Goal: Task Accomplishment & Management: Manage account settings

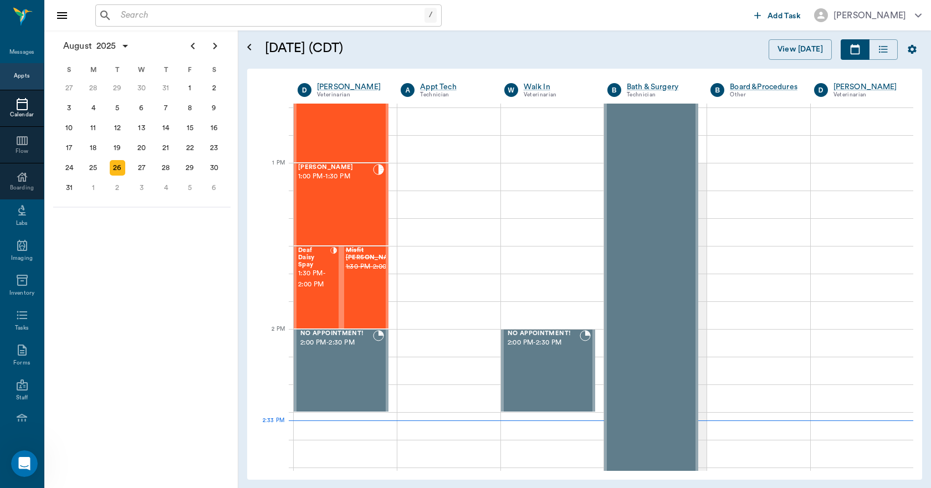
scroll to position [619, 0]
click at [227, 21] on input "text" at bounding box center [270, 16] width 308 height 16
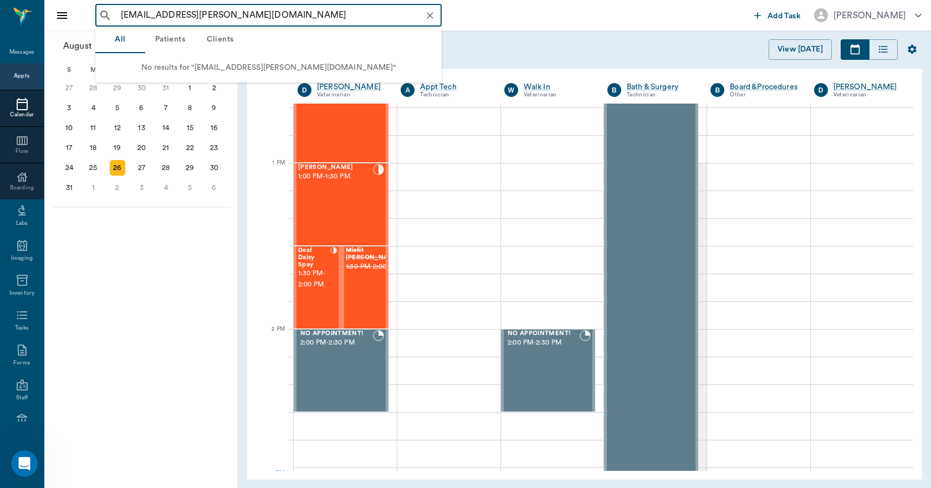
type input "[EMAIL_ADDRESS][PERSON_NAME][DOMAIN_NAME]"
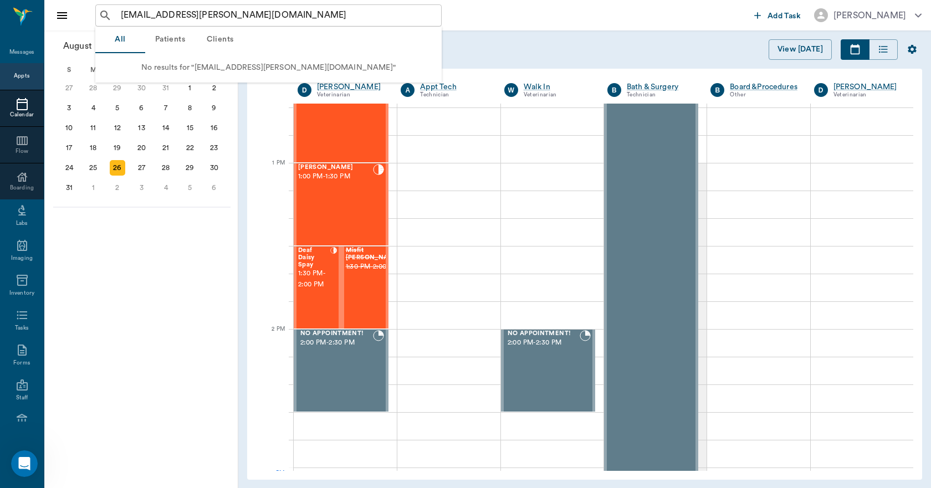
click at [219, 39] on button "Clients" at bounding box center [220, 40] width 50 height 27
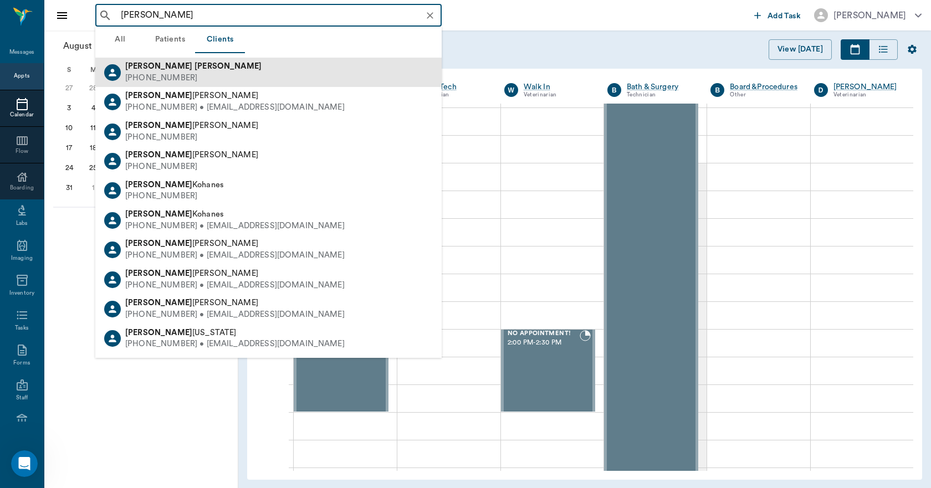
click at [200, 73] on div "[PERSON_NAME] [PHONE_NUMBER]" at bounding box center [268, 72] width 346 height 29
type input "[PERSON_NAME]"
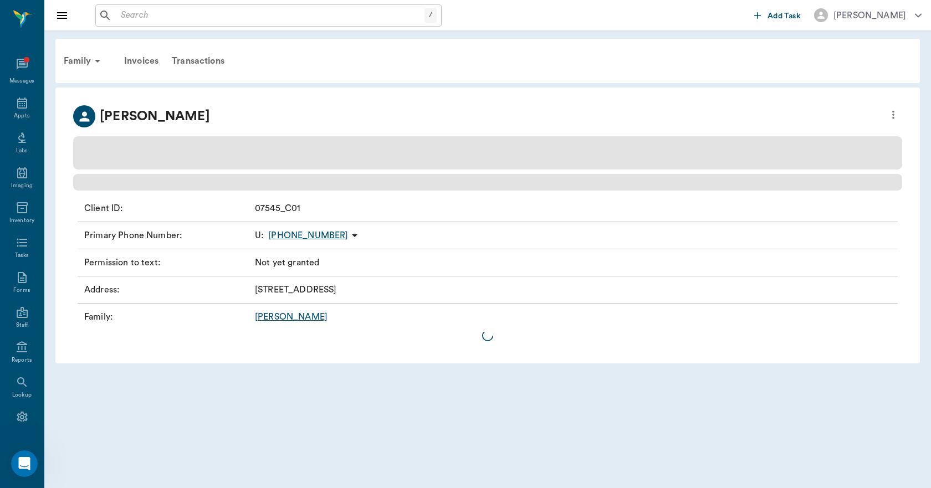
scroll to position [24, 0]
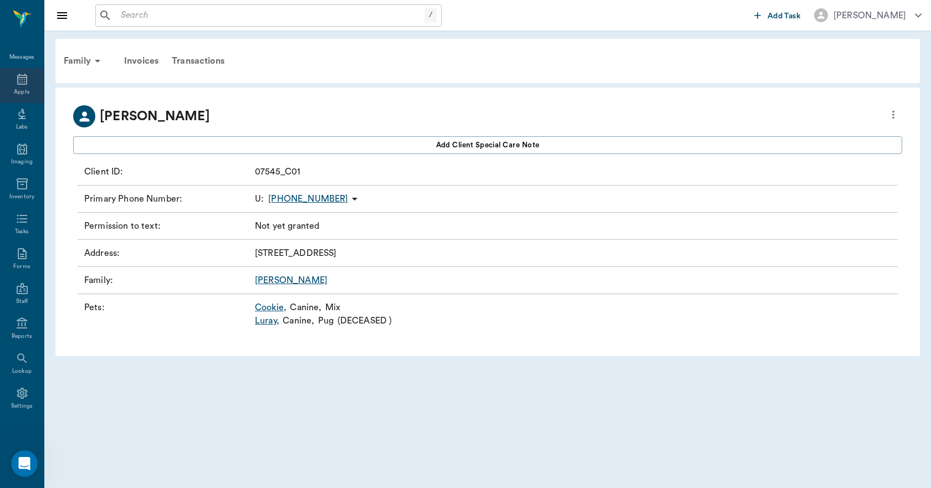
click at [17, 83] on icon at bounding box center [22, 79] width 10 height 11
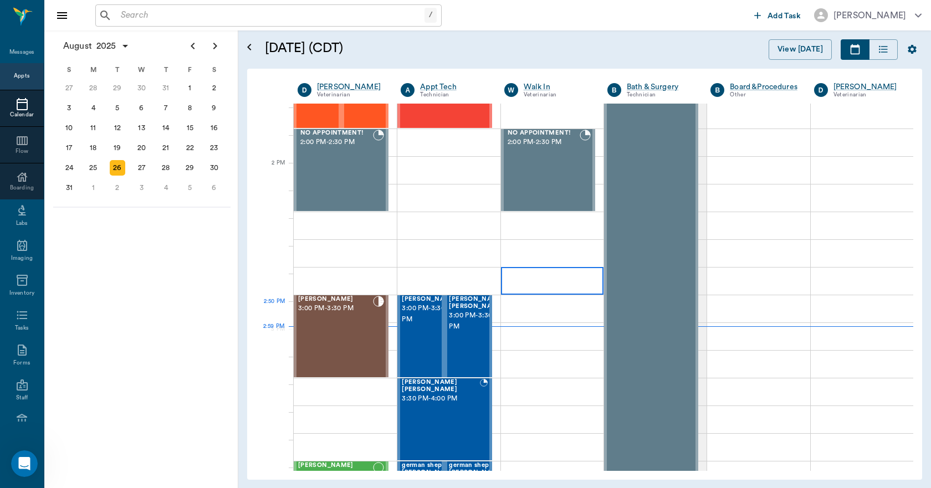
scroll to position [943, 0]
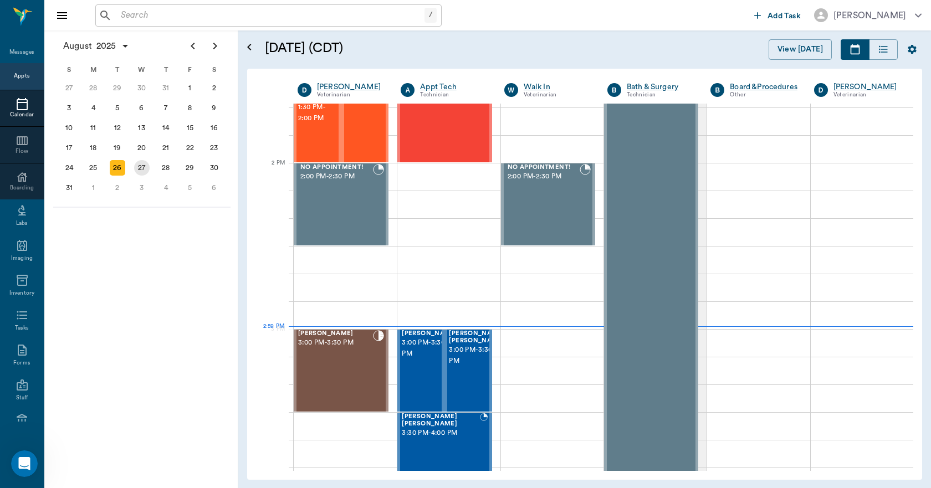
click at [146, 162] on div "27" at bounding box center [142, 168] width 16 height 16
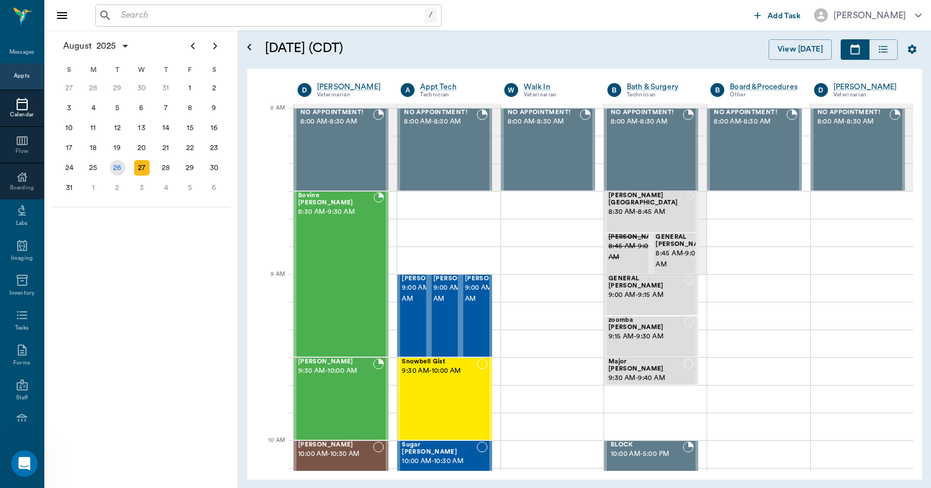
click at [115, 162] on div "26" at bounding box center [118, 168] width 16 height 16
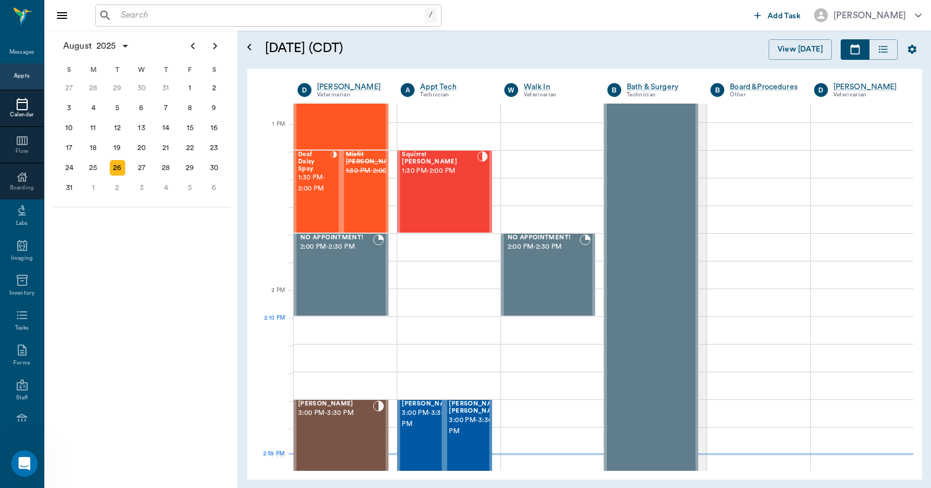
scroll to position [887, 0]
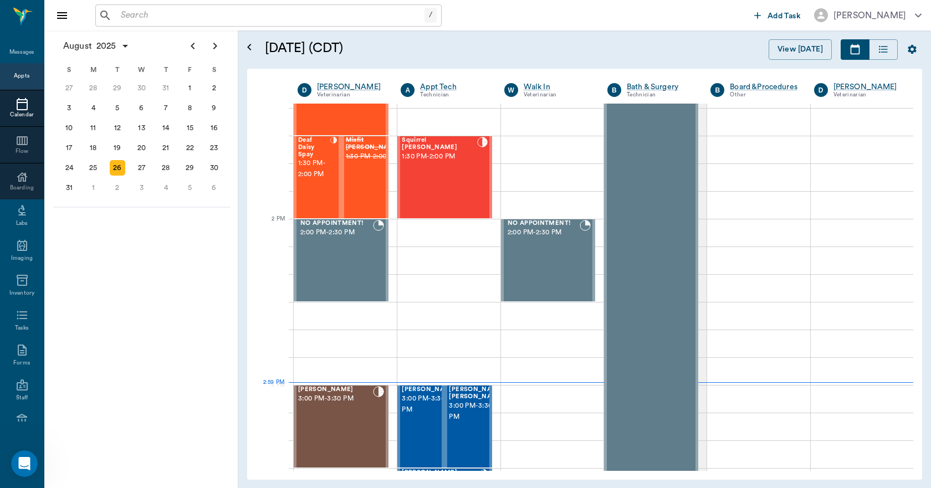
click at [219, 21] on input "text" at bounding box center [270, 16] width 308 height 16
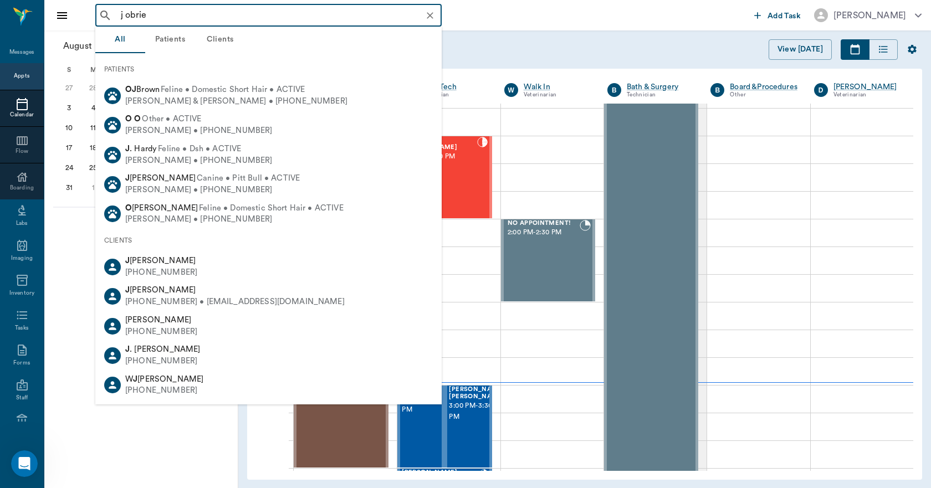
type input "j [PERSON_NAME]"
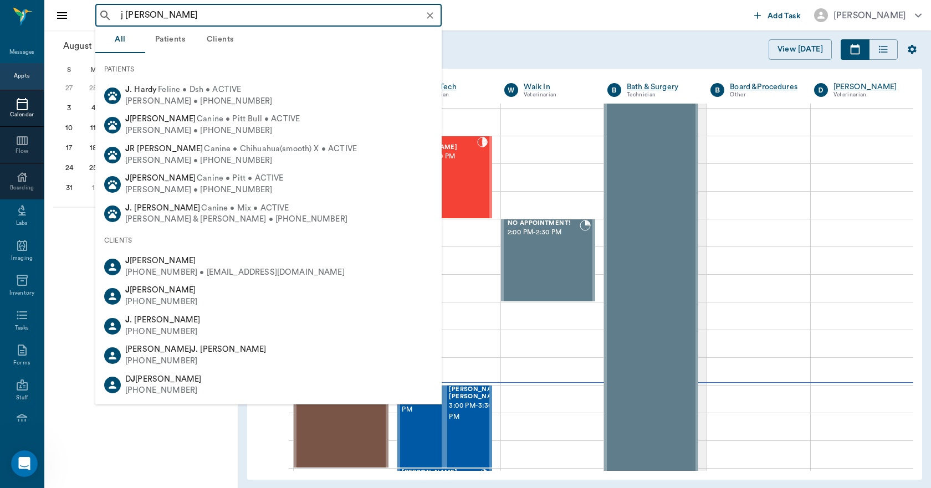
click at [434, 17] on icon "Clear" at bounding box center [429, 15] width 11 height 11
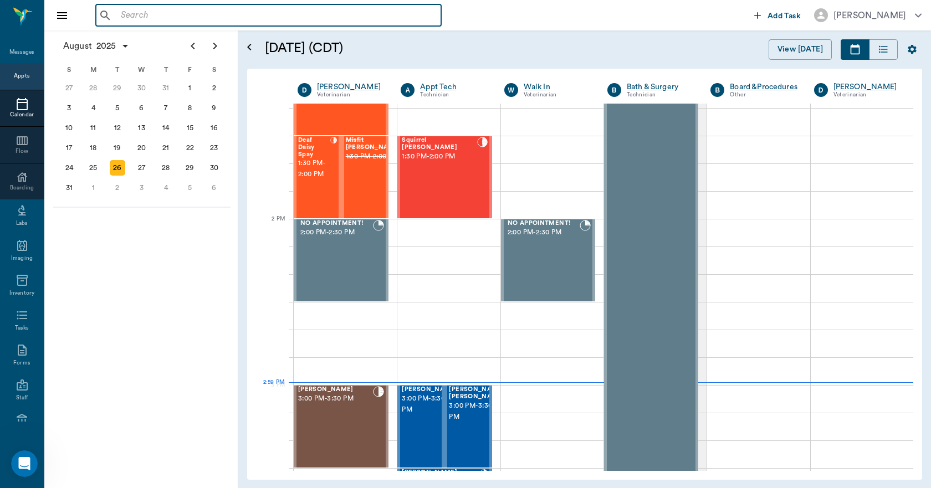
click at [479, 11] on div "​" at bounding box center [422, 15] width 654 height 22
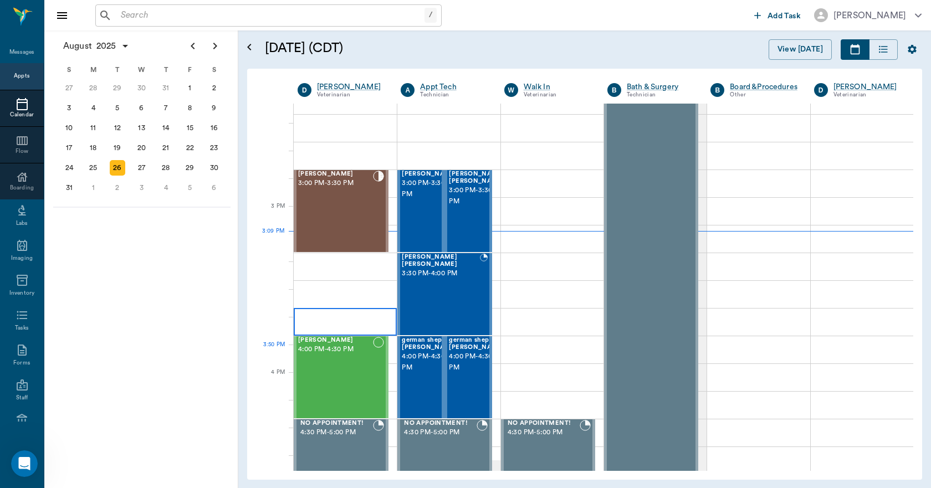
scroll to position [1108, 0]
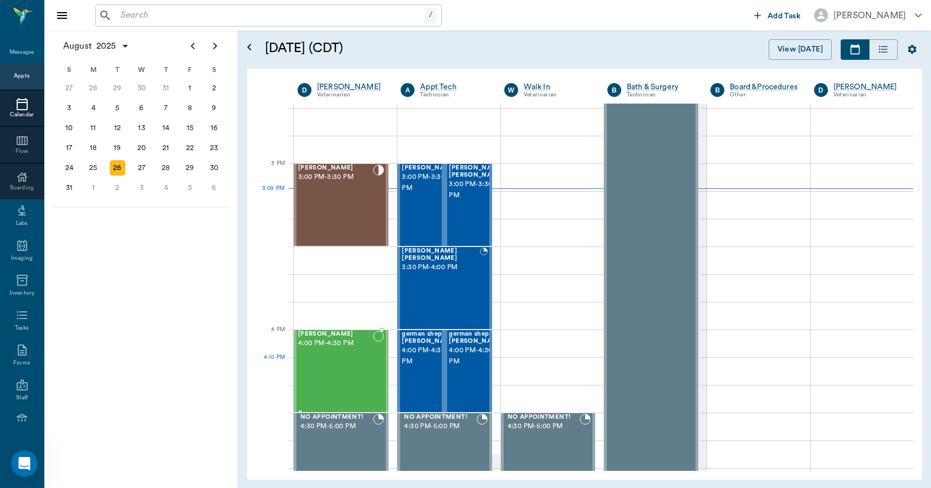
click at [351, 368] on div "[PERSON_NAME] 4:00 PM - 4:30 PM" at bounding box center [335, 371] width 75 height 81
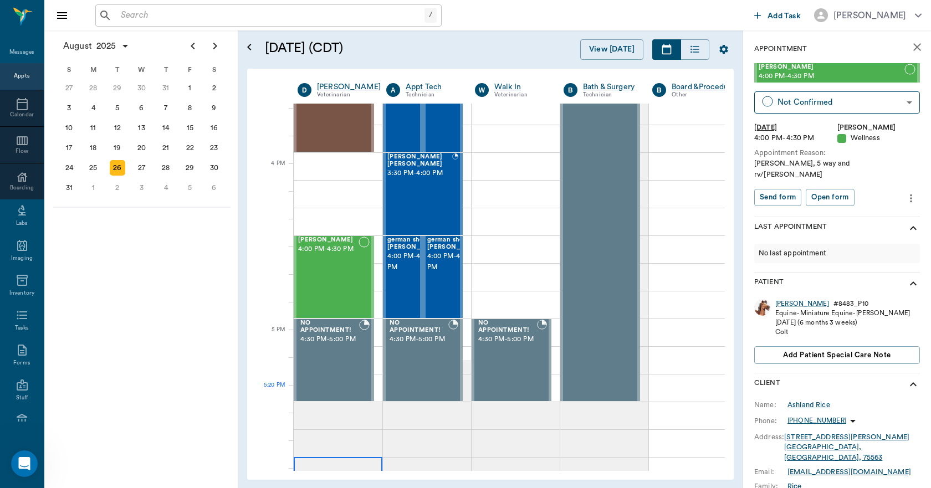
scroll to position [1108, 0]
